Goal: Information Seeking & Learning: Learn about a topic

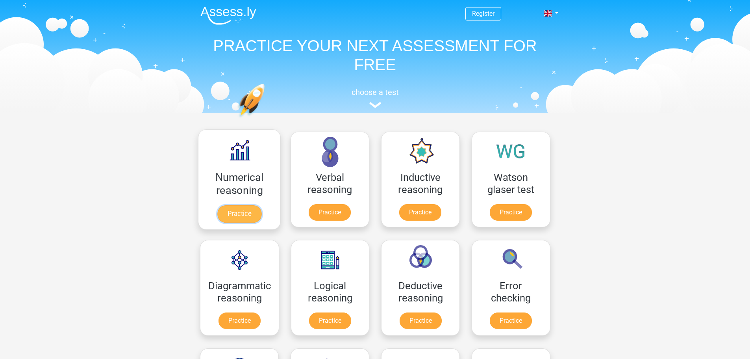
click at [246, 205] on link "Practice" at bounding box center [239, 213] width 44 height 17
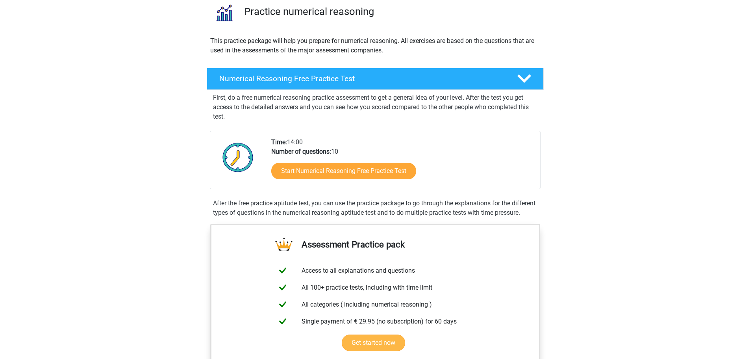
scroll to position [39, 0]
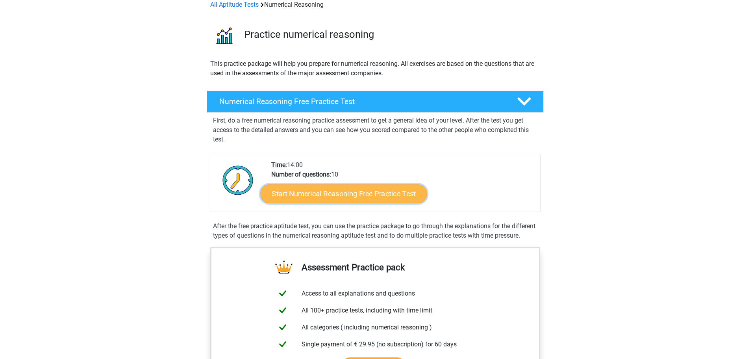
click at [312, 192] on link "Start Numerical Reasoning Free Practice Test" at bounding box center [343, 193] width 166 height 19
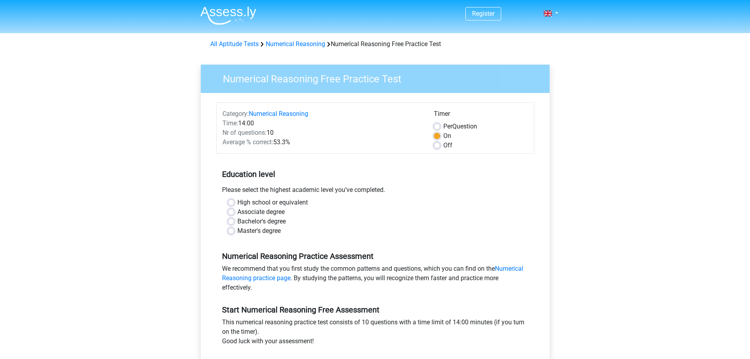
scroll to position [39, 0]
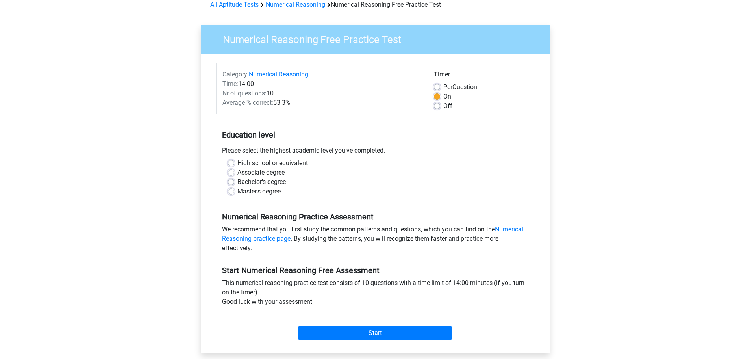
click at [259, 190] on label "Master's degree" at bounding box center [258, 191] width 43 height 9
click at [234, 190] on input "Master's degree" at bounding box center [231, 191] width 6 height 8
radio input "true"
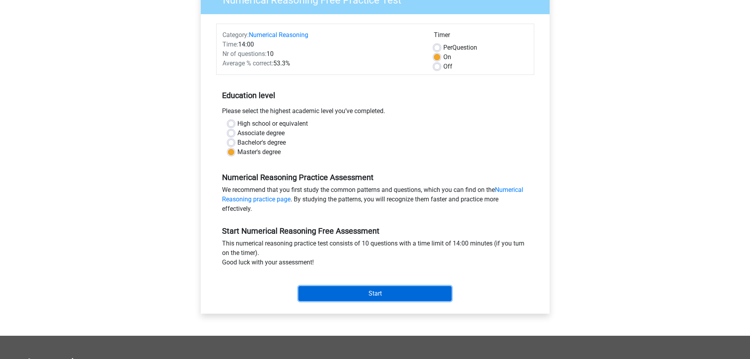
click at [396, 290] on input "Start" at bounding box center [374, 293] width 153 height 15
click at [390, 298] on input "Start" at bounding box center [374, 293] width 153 height 15
